Goal: Transaction & Acquisition: Purchase product/service

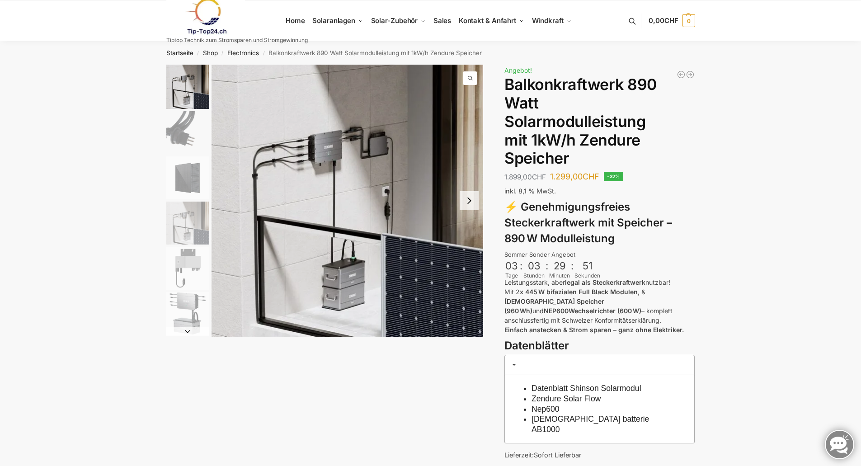
click at [326, 149] on img "1 / 6" at bounding box center [348, 201] width 272 height 272
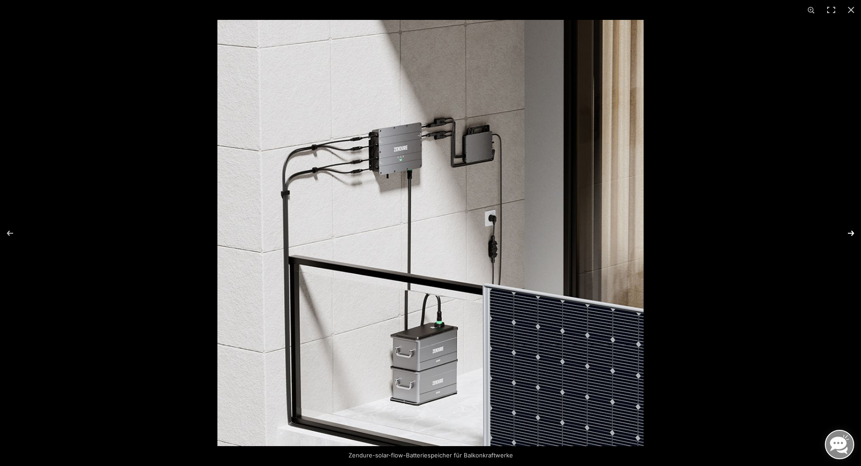
click at [849, 225] on button "Next (arrow right)" at bounding box center [846, 233] width 32 height 45
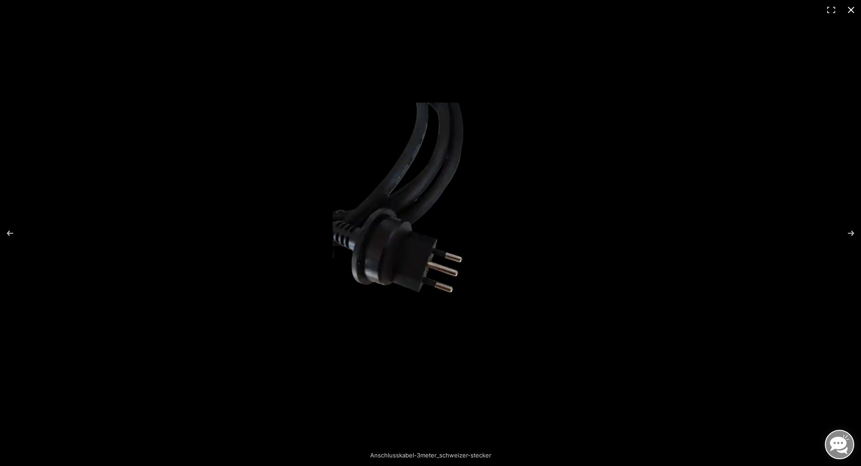
click at [850, 6] on button "Close (Esc)" at bounding box center [851, 10] width 20 height 20
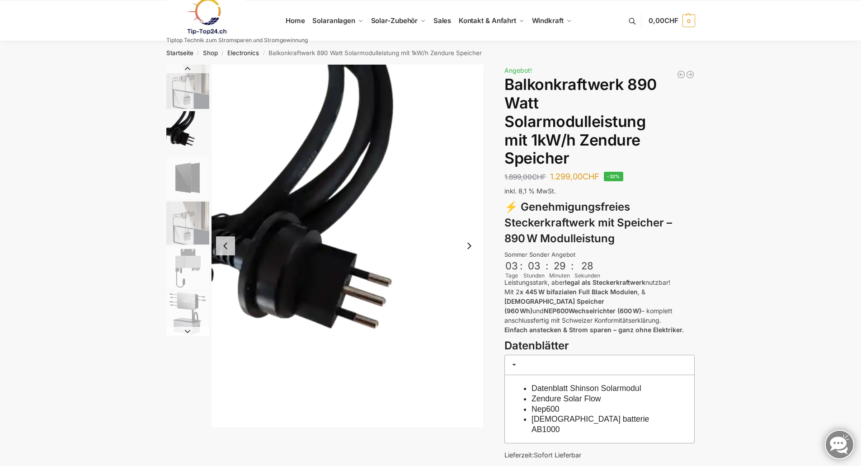
click at [467, 247] on button "Next slide" at bounding box center [469, 245] width 19 height 19
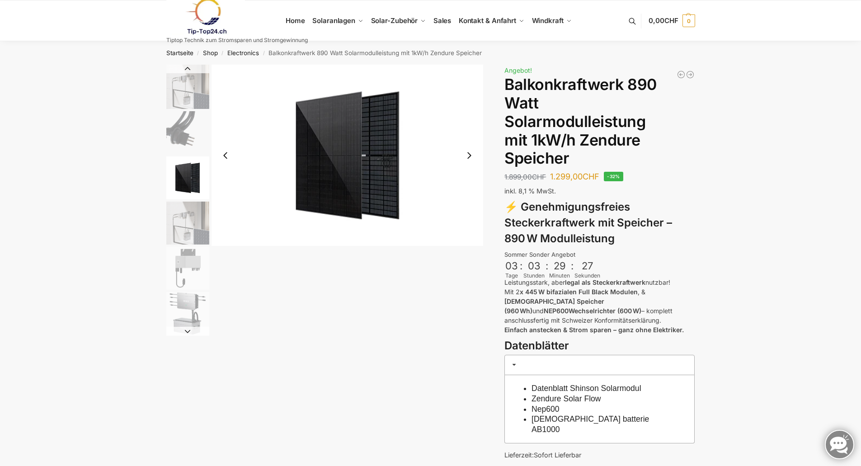
click at [467, 247] on div at bounding box center [324, 200] width 317 height 271
click at [475, 160] on button "Next slide" at bounding box center [469, 155] width 19 height 19
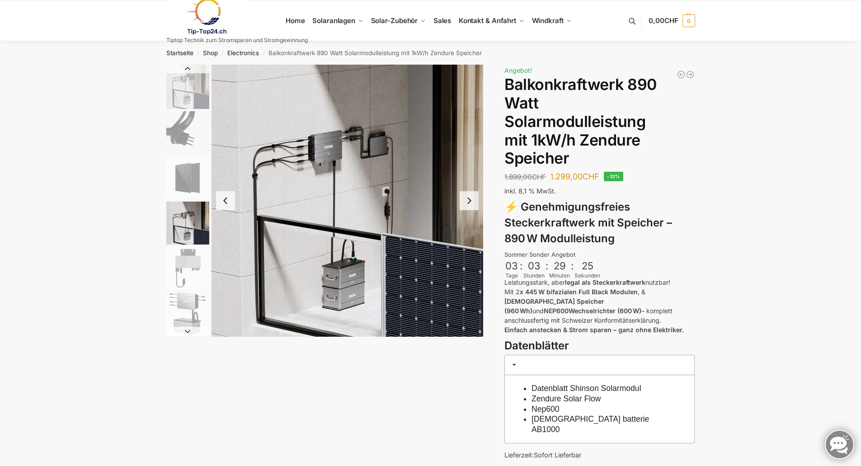
click at [475, 160] on img "4 / 6" at bounding box center [348, 201] width 272 height 272
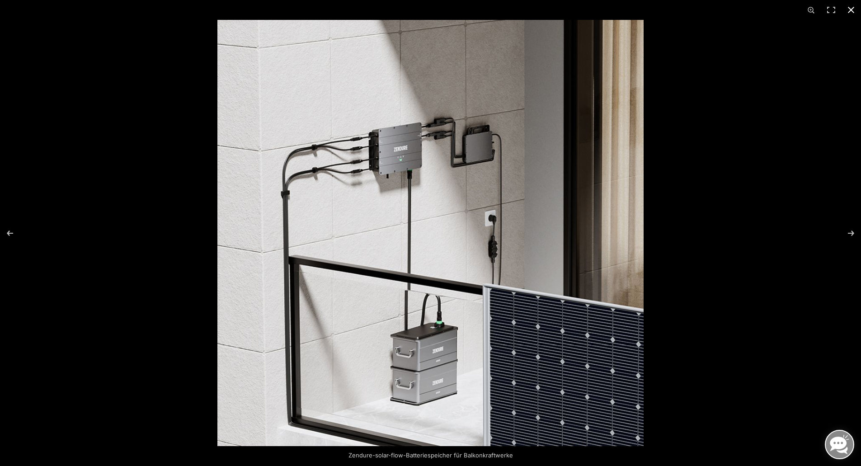
click at [806, 79] on div at bounding box center [647, 253] width 861 height 466
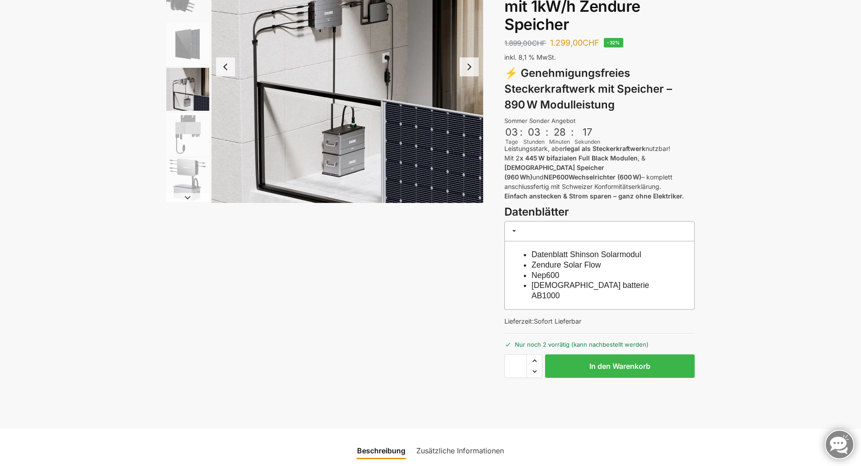
scroll to position [45, 0]
